Goal: Transaction & Acquisition: Subscribe to service/newsletter

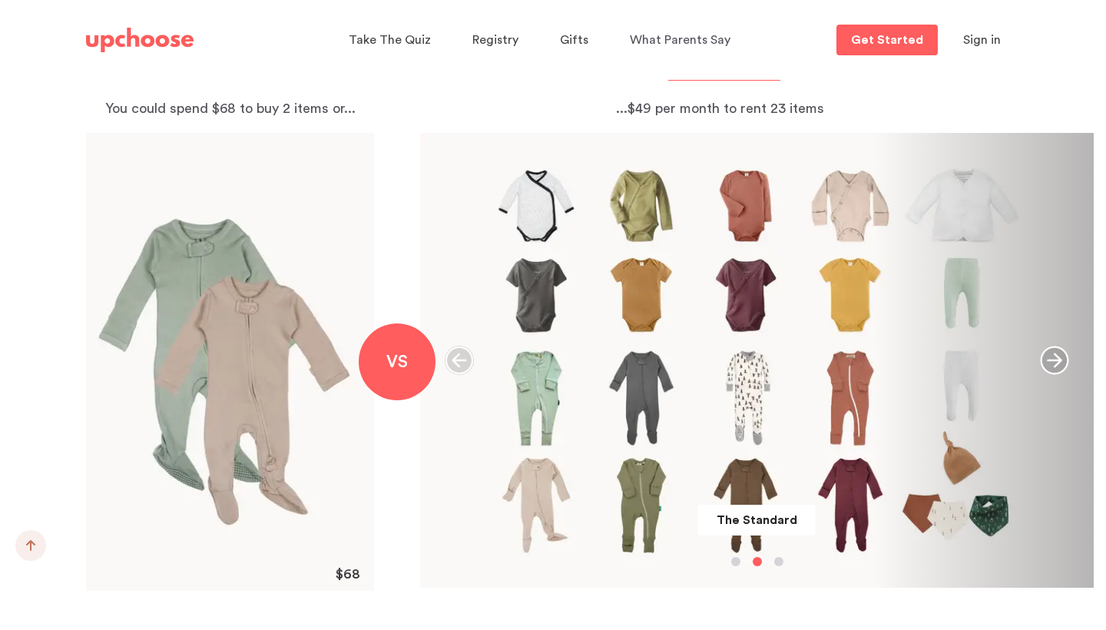
scroll to position [1698, 0]
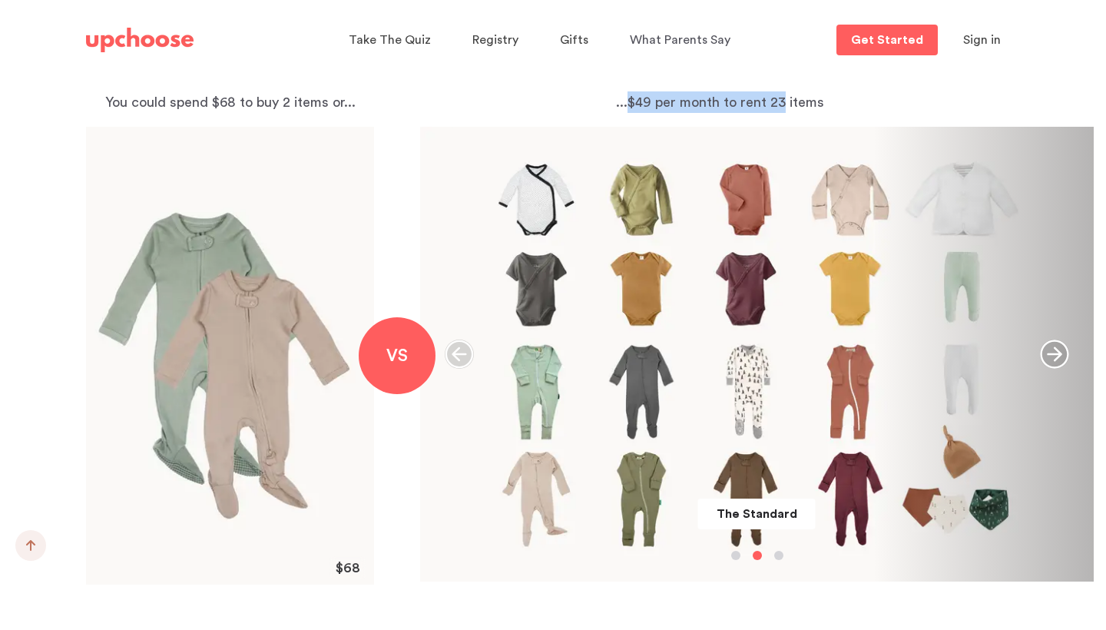
drag, startPoint x: 632, startPoint y: 106, endPoint x: 782, endPoint y: 114, distance: 150.0
click at [783, 113] on p "...$49 per month to rent 23 items" at bounding box center [720, 102] width 600 height 22
click at [838, 105] on p "...$49 per month to rent 23 items" at bounding box center [720, 102] width 600 height 22
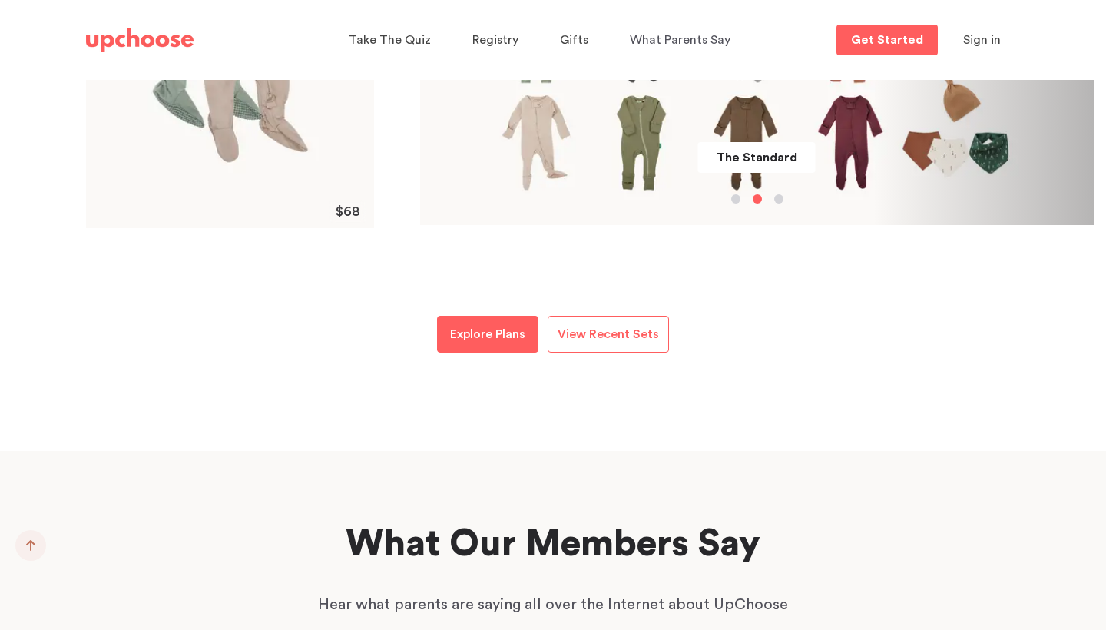
scroll to position [2069, 0]
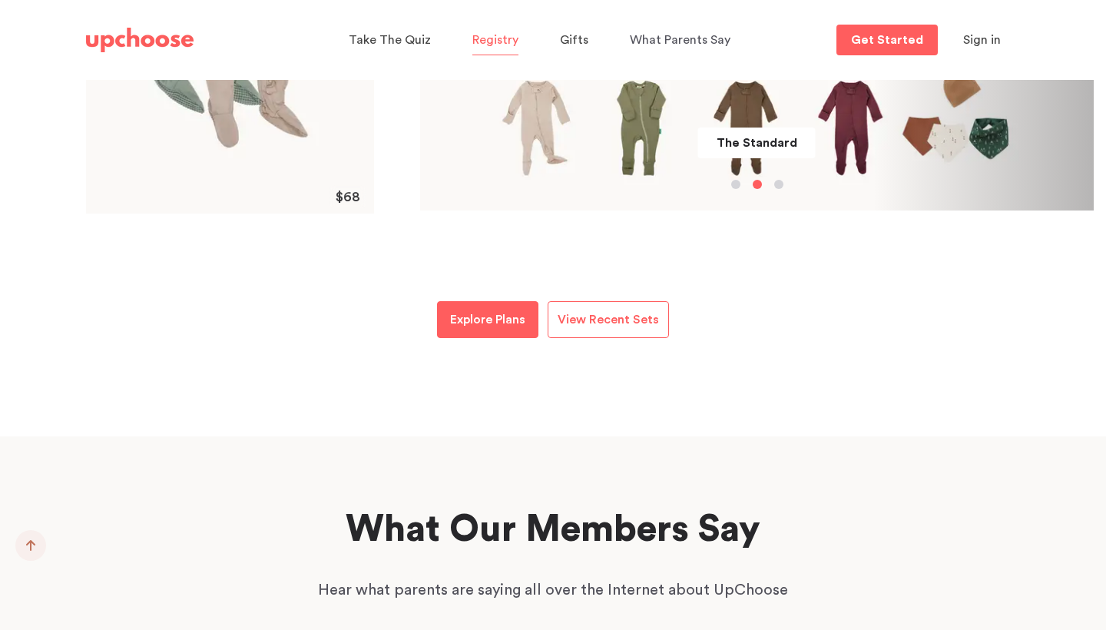
click at [482, 40] on span "Registry" at bounding box center [495, 40] width 46 height 12
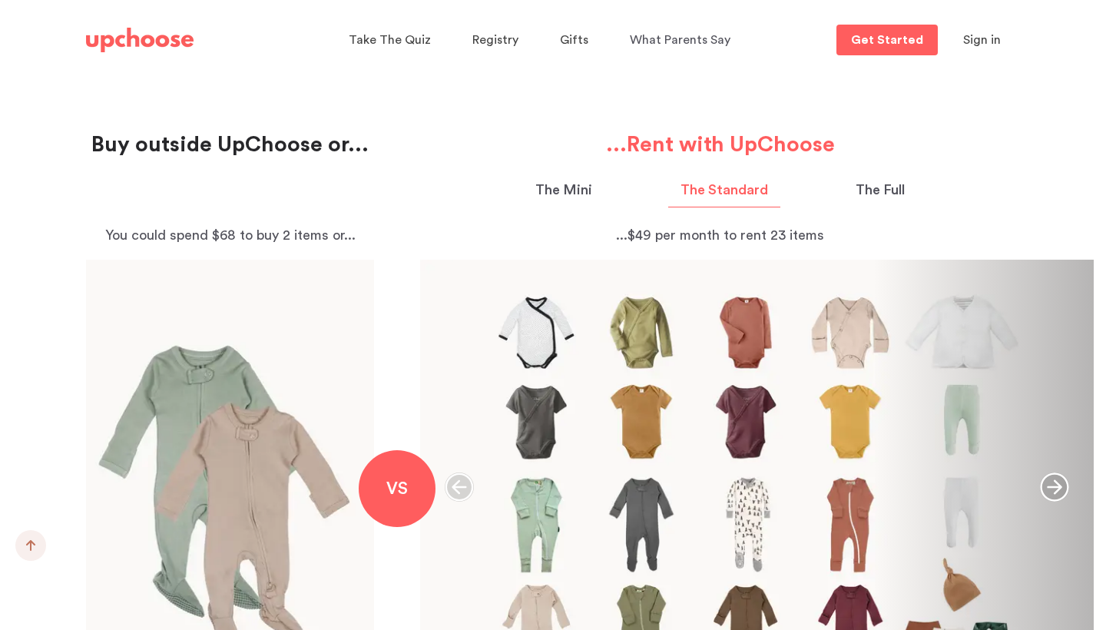
scroll to position [1562, 0]
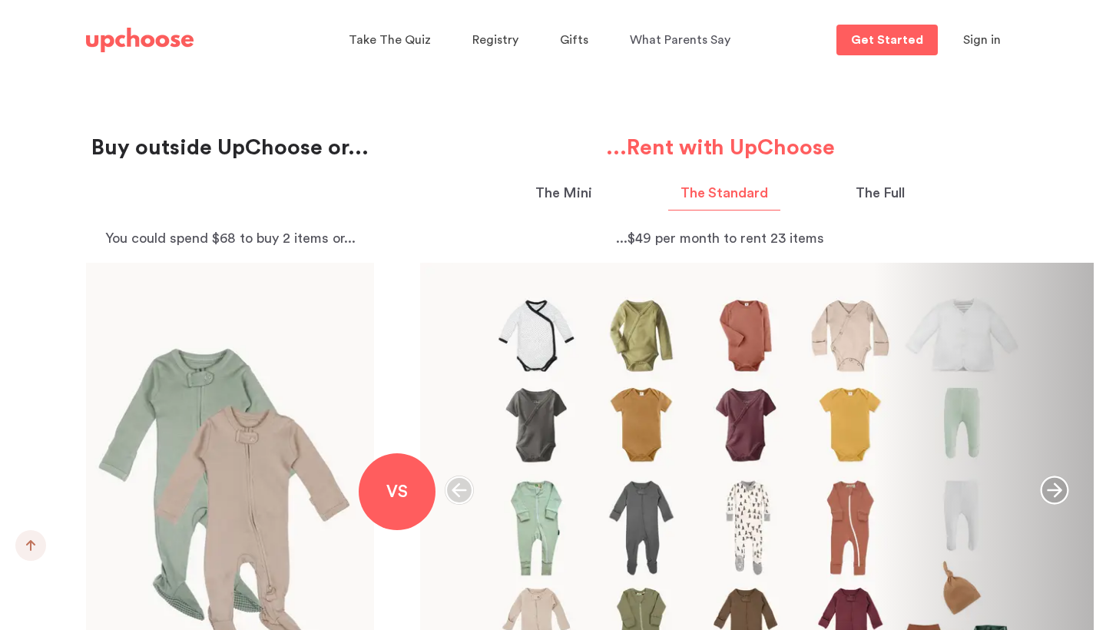
click at [577, 194] on p "The Mini" at bounding box center [563, 193] width 57 height 21
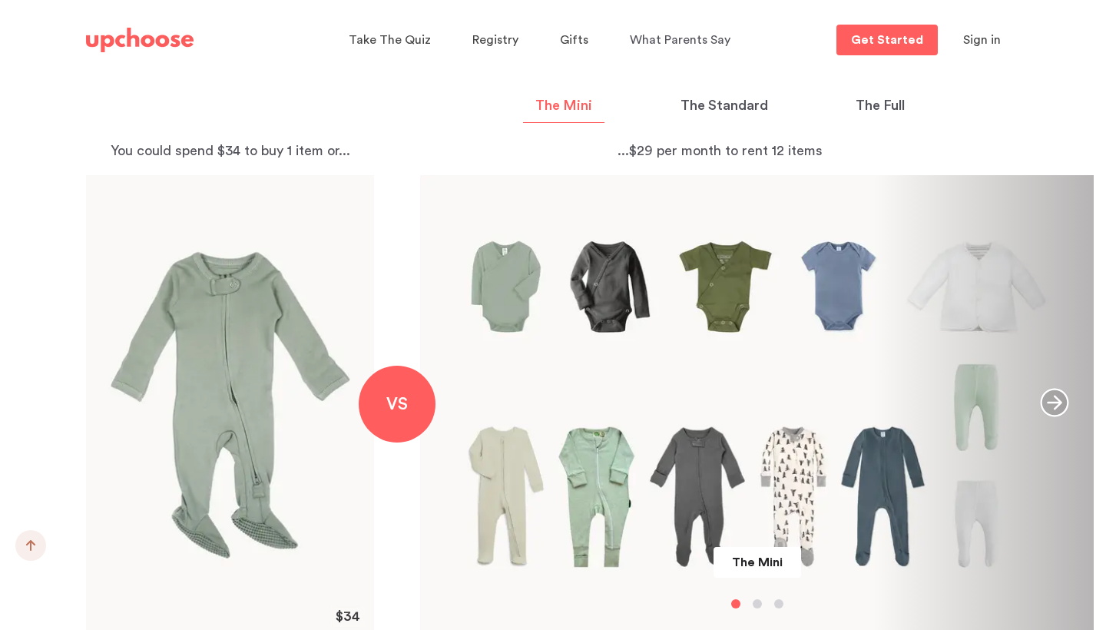
scroll to position [1649, 0]
click at [887, 106] on p "The Full" at bounding box center [880, 106] width 49 height 21
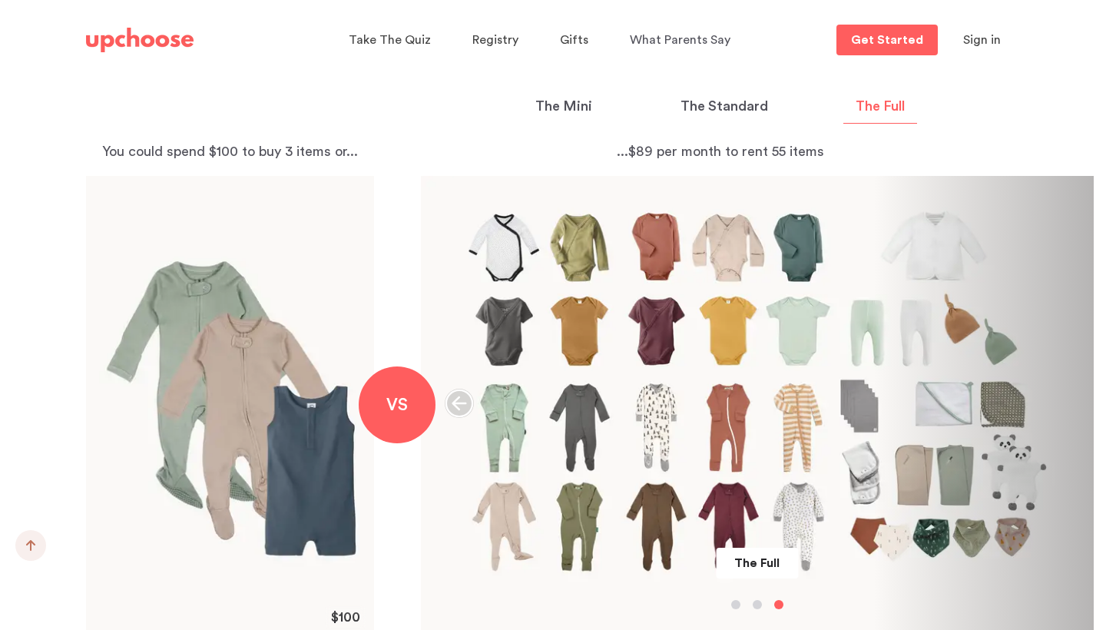
click at [734, 105] on p "The Standard" at bounding box center [725, 106] width 88 height 21
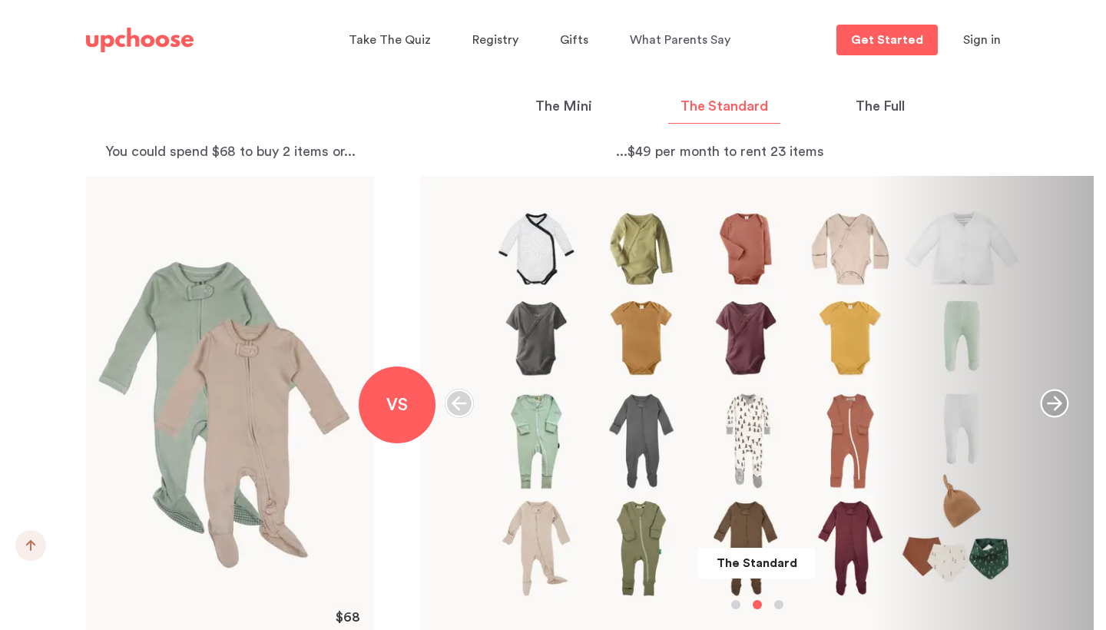
click at [574, 103] on p "The Mini" at bounding box center [563, 106] width 57 height 21
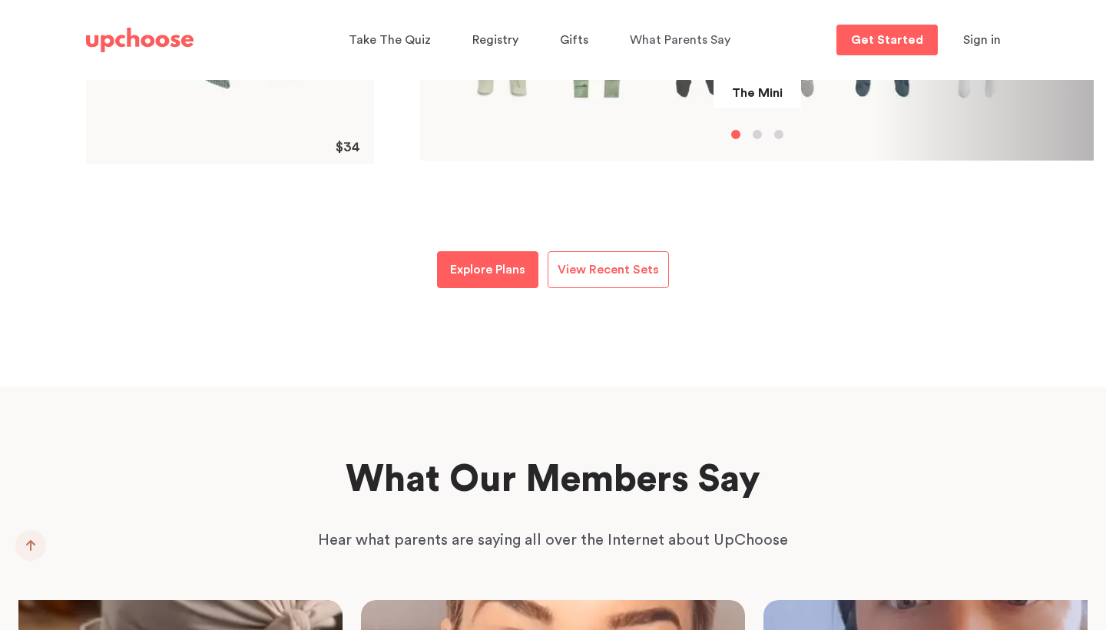
scroll to position [2120, 0]
click at [621, 263] on p "View Recent Sets" at bounding box center [608, 269] width 101 height 18
